Goal: Information Seeking & Learning: Learn about a topic

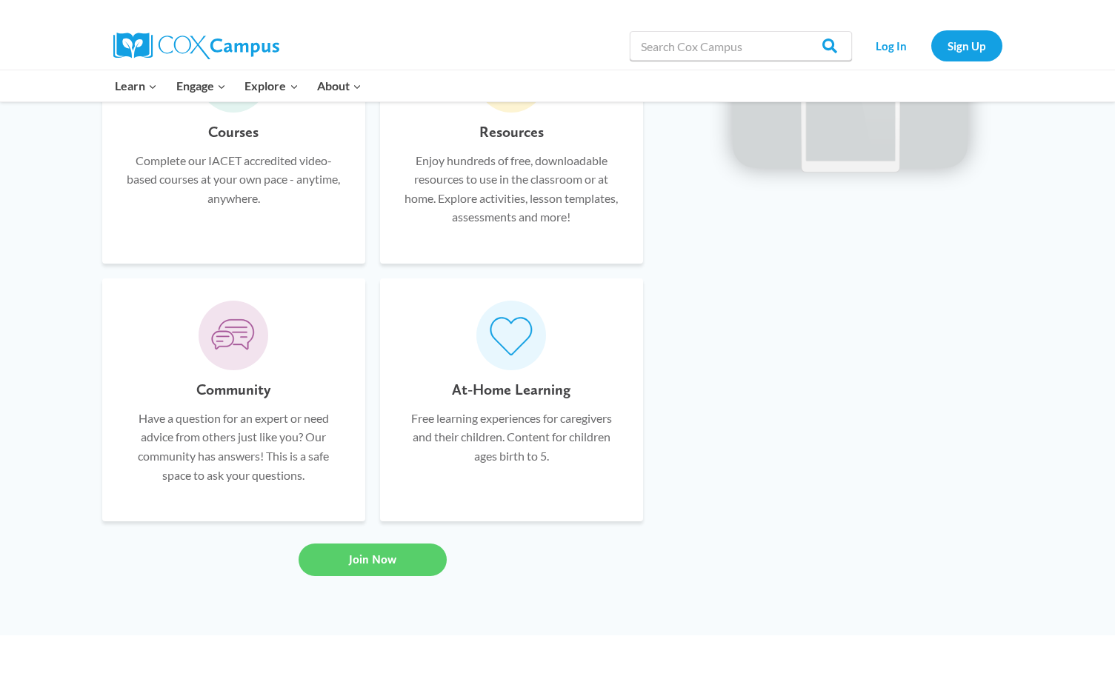
scroll to position [1111, 0]
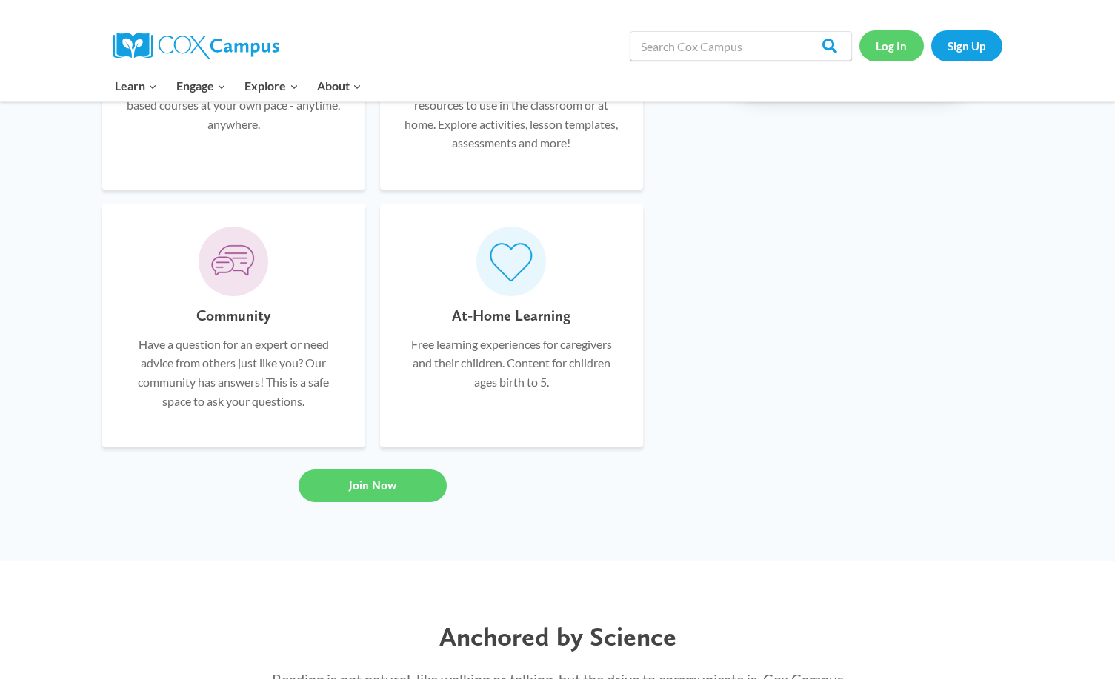
click at [898, 47] on link "Log In" at bounding box center [891, 45] width 64 height 30
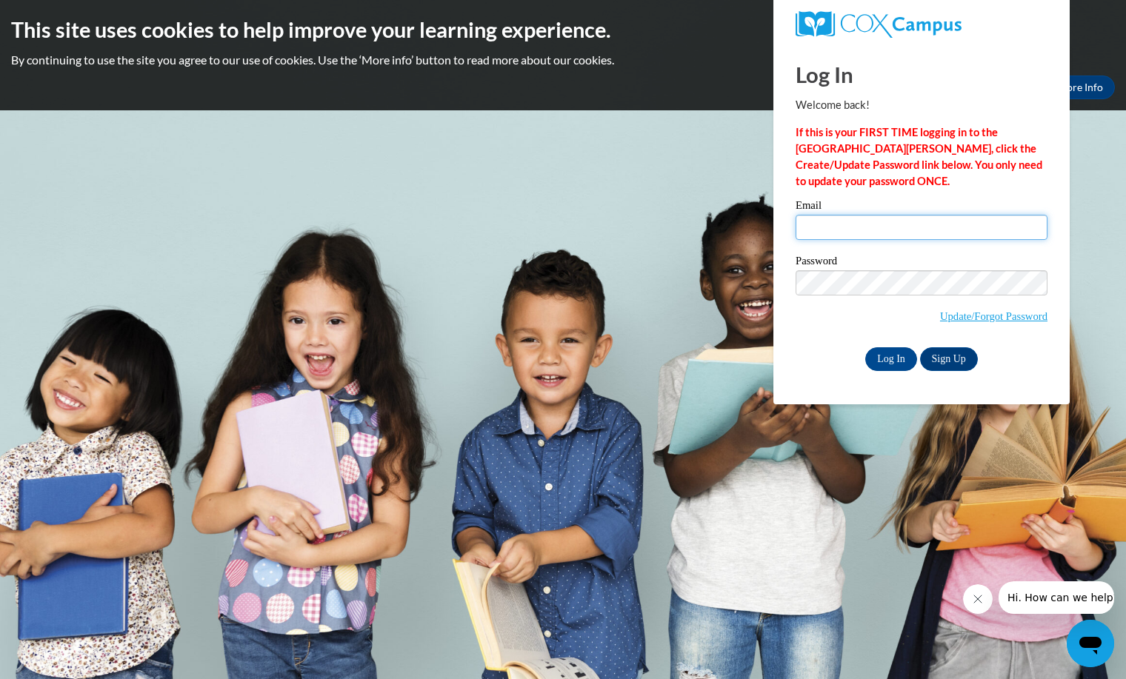
click at [806, 224] on input "Email" at bounding box center [922, 227] width 252 height 25
type input "Eld0912@AOL.COM"
click at [891, 359] on input "Log In" at bounding box center [891, 359] width 52 height 24
click at [891, 362] on input "Log In" at bounding box center [891, 359] width 52 height 24
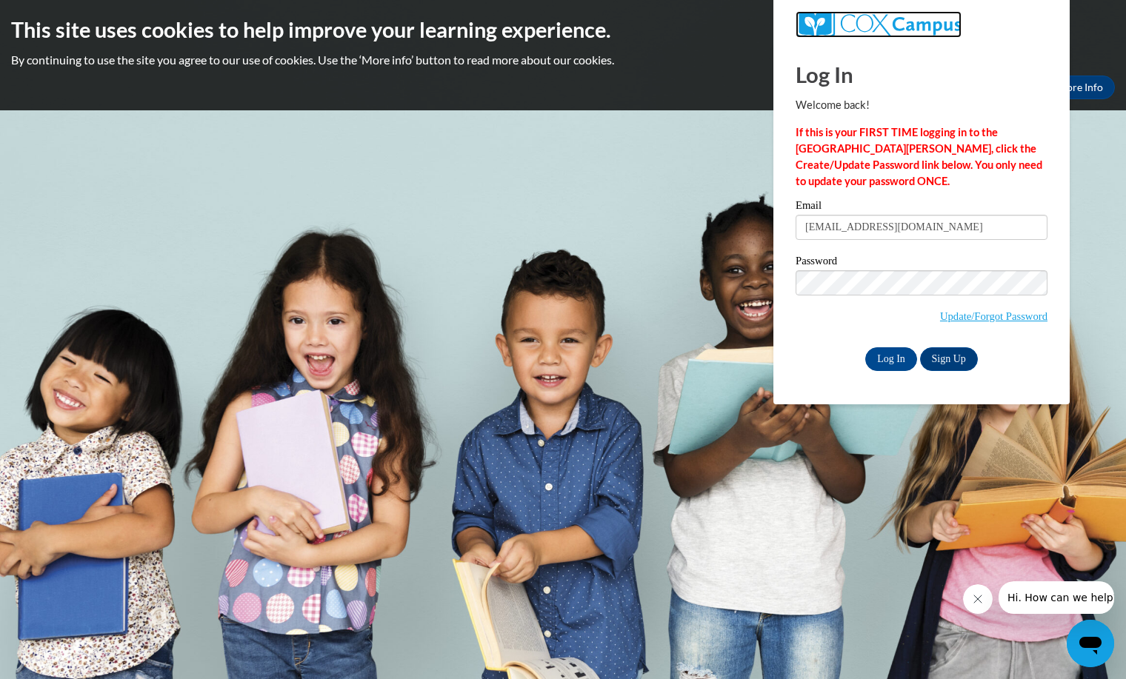
click at [911, 21] on img at bounding box center [879, 24] width 166 height 27
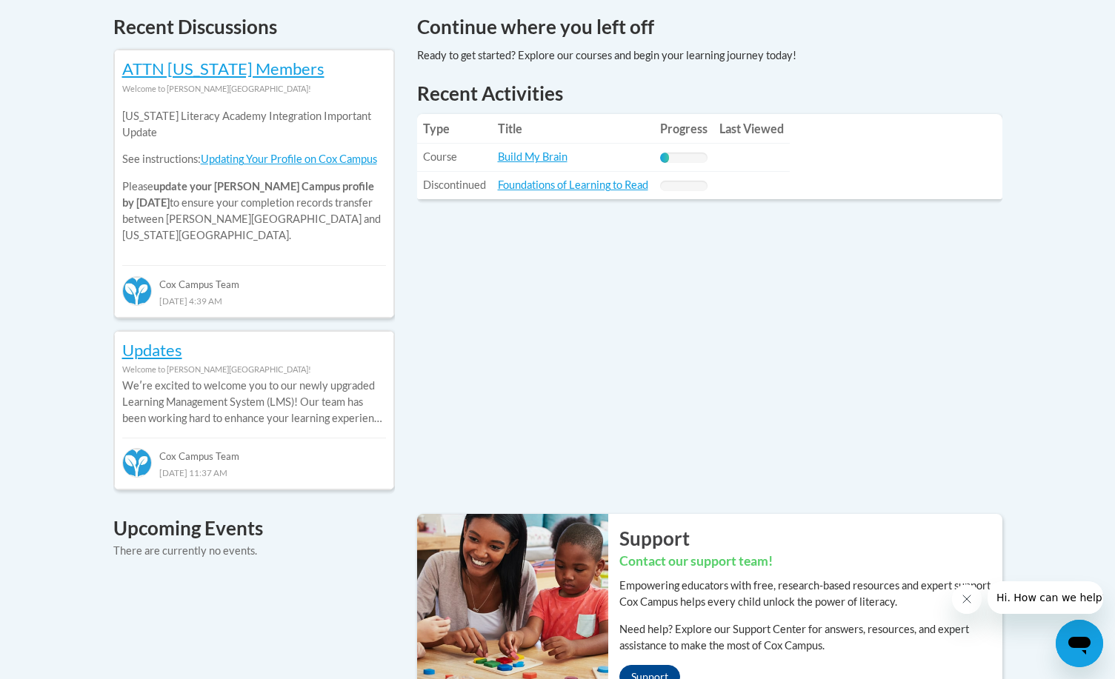
scroll to position [593, 0]
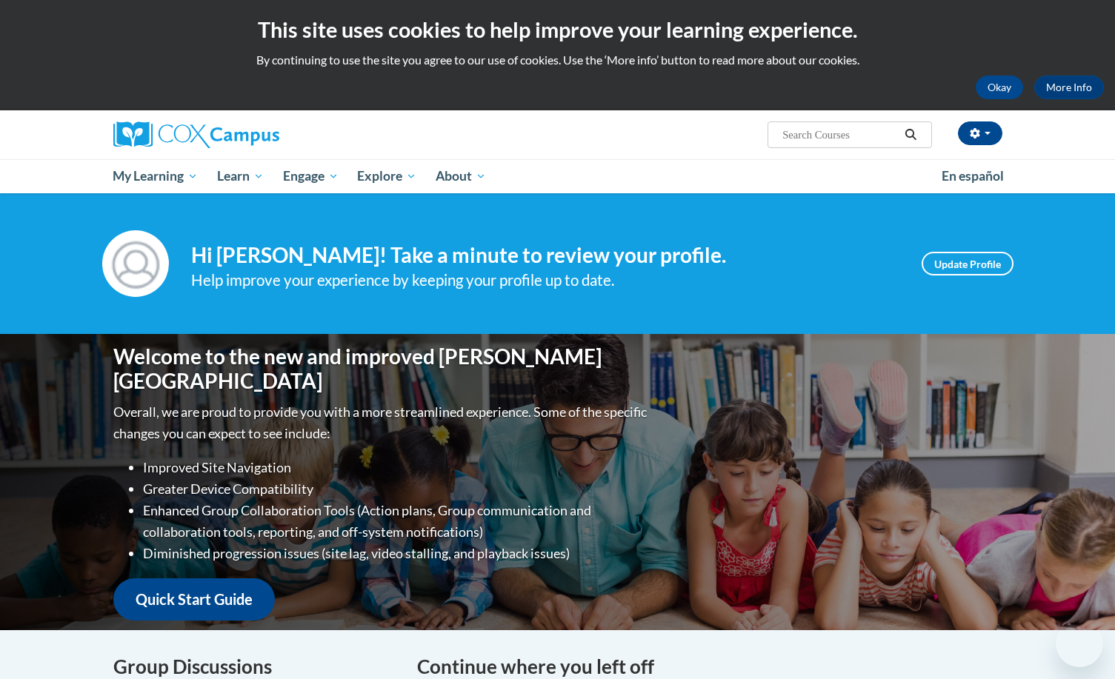
click at [911, 21] on h2 "This site uses cookies to help improve your learning experience." at bounding box center [557, 30] width 1093 height 30
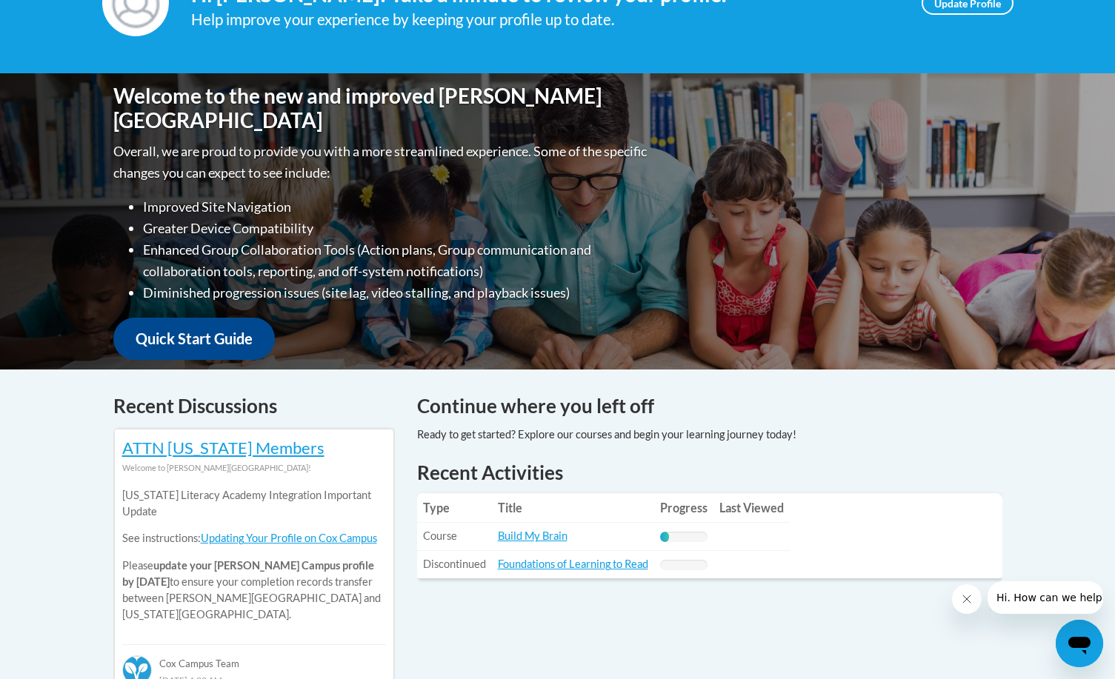
scroll to position [296, 0]
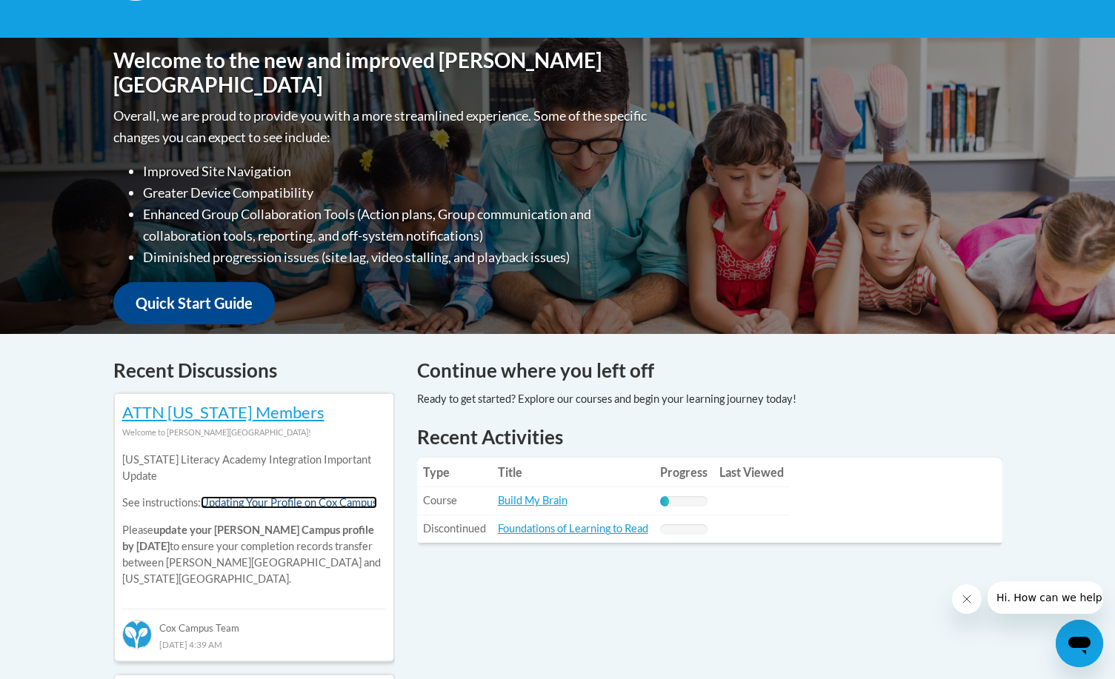
click at [266, 504] on link "Updating Your Profile on Cox Campus" at bounding box center [289, 502] width 176 height 13
click at [508, 496] on link "Build My Brain" at bounding box center [533, 500] width 70 height 13
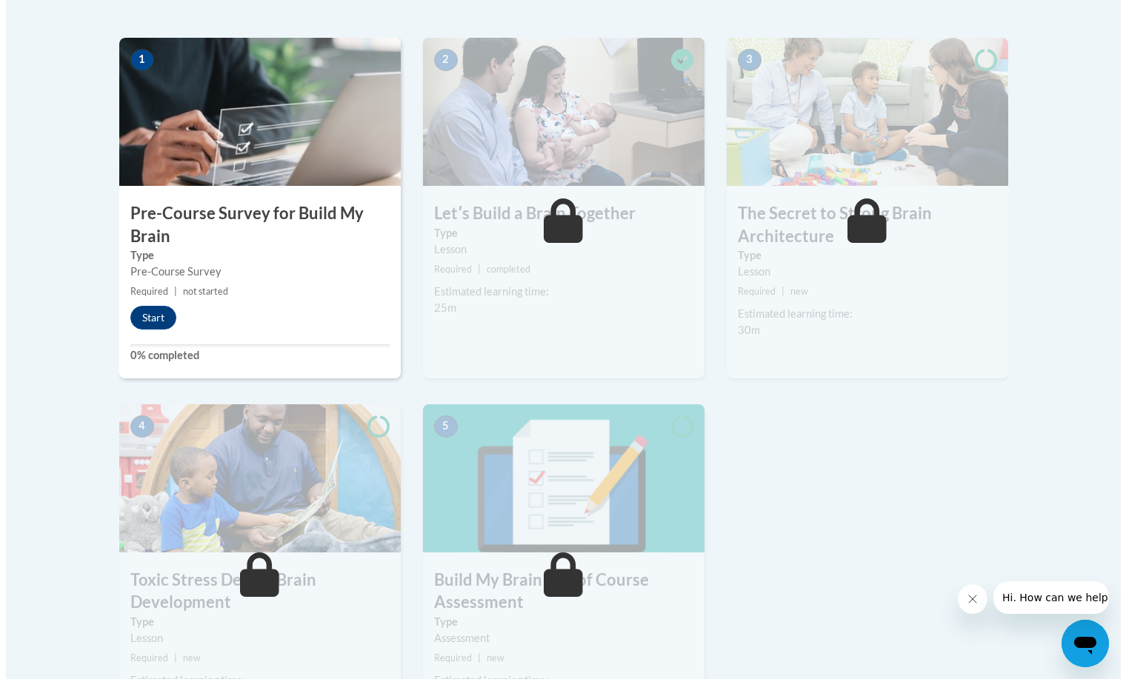
scroll to position [370, 0]
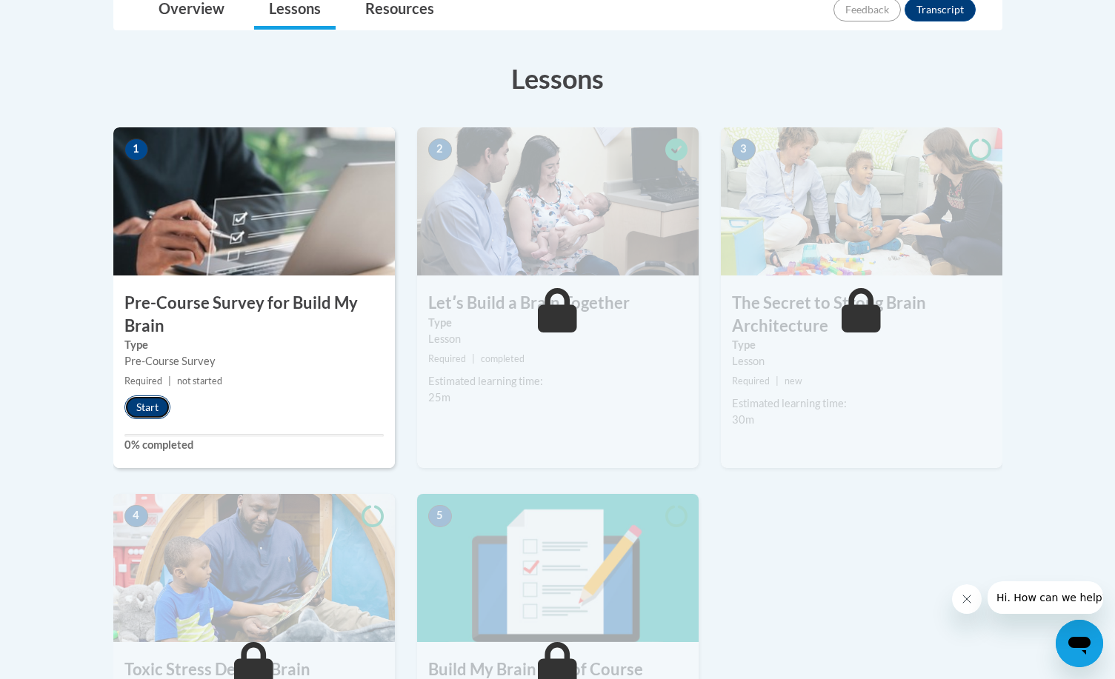
click at [159, 405] on button "Start" at bounding box center [147, 408] width 46 height 24
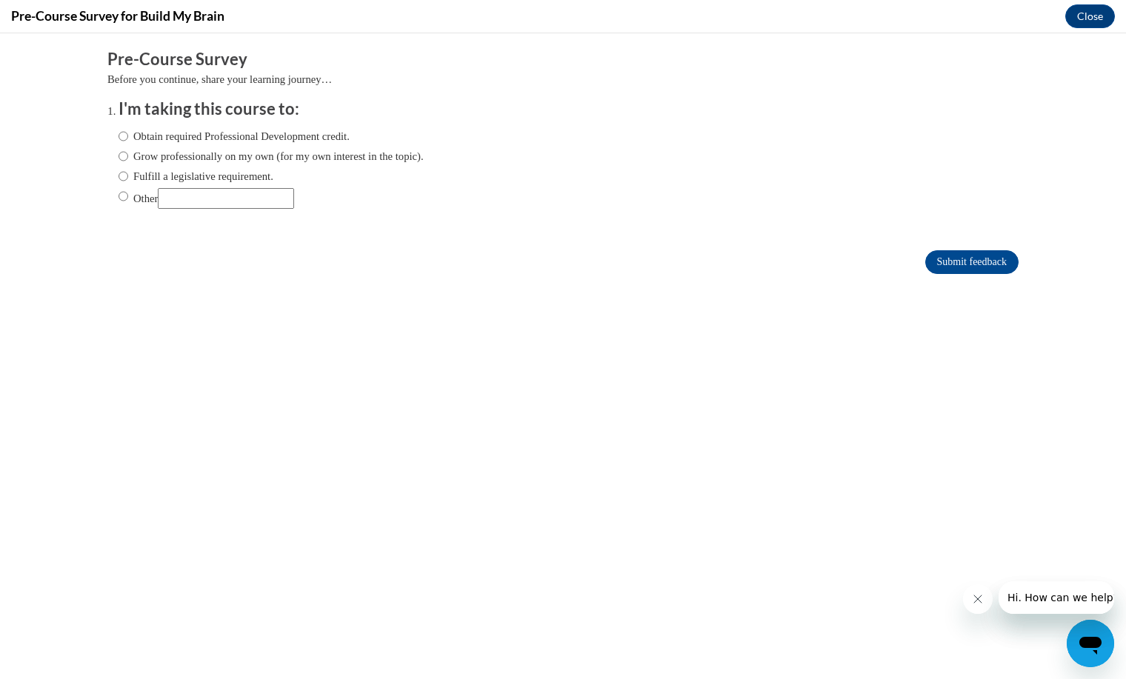
scroll to position [0, 0]
click at [119, 133] on input "Obtain required Professional Development credit." at bounding box center [124, 136] width 10 height 16
radio input "true"
click at [943, 263] on input "Submit feedback" at bounding box center [971, 262] width 93 height 24
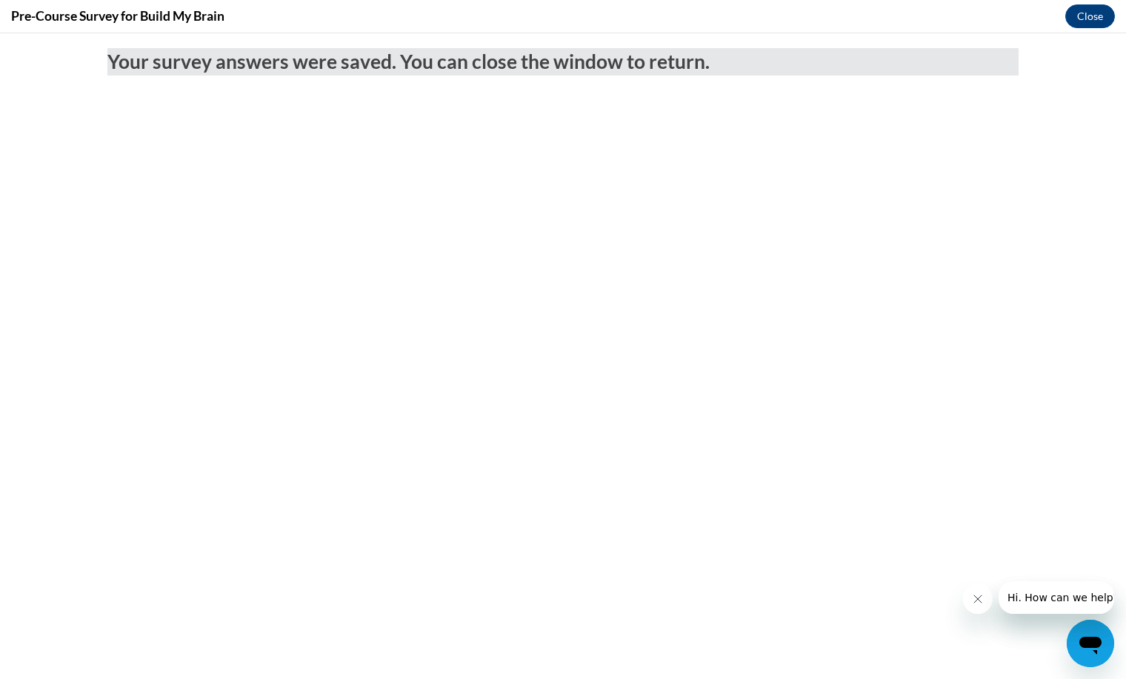
click at [976, 595] on icon "Close message from company" at bounding box center [977, 599] width 12 height 12
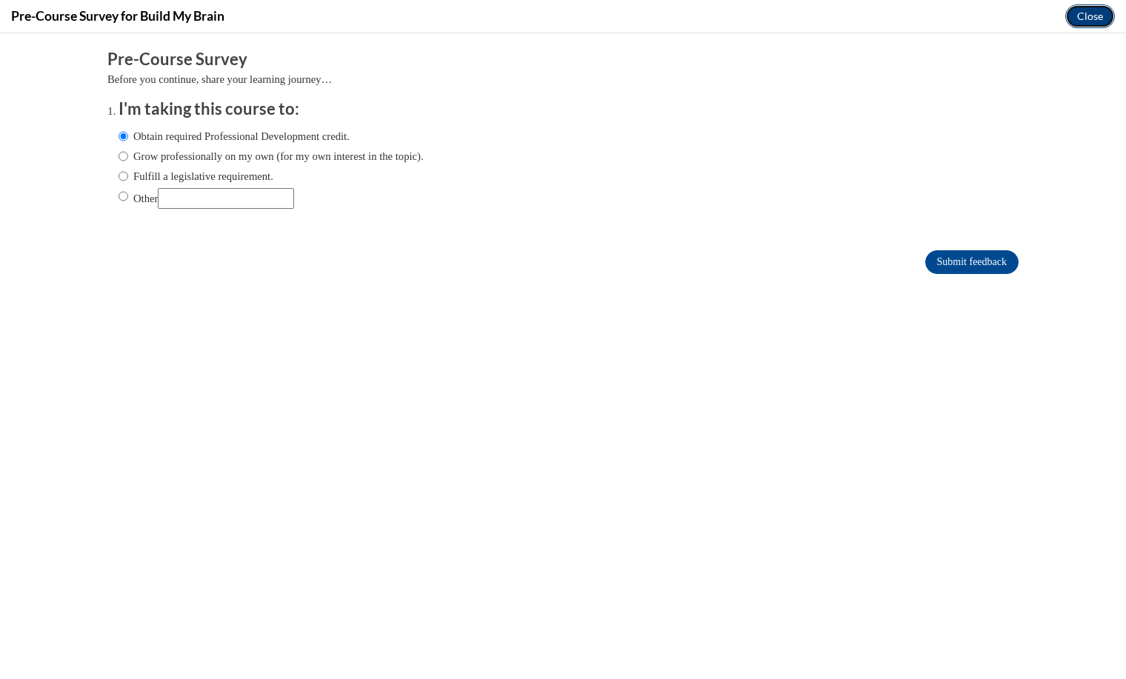
click at [1098, 11] on button "Close" at bounding box center [1090, 16] width 50 height 24
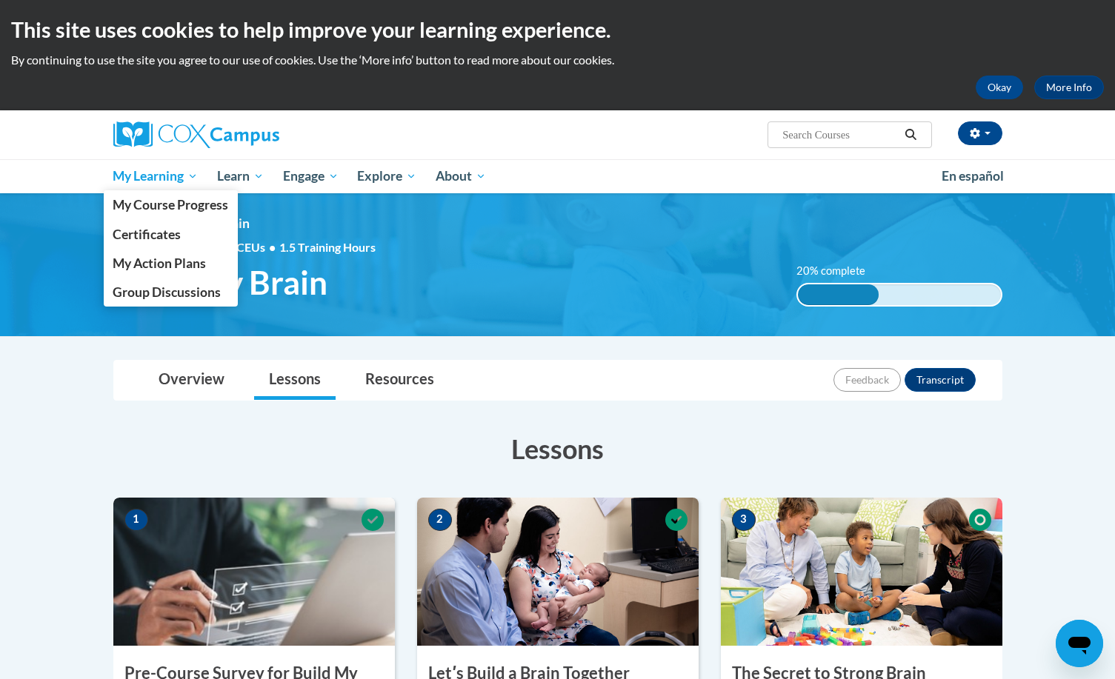
click at [192, 174] on span "My Learning" at bounding box center [155, 176] width 85 height 18
click at [193, 204] on span "My Course Progress" at bounding box center [171, 205] width 116 height 16
